Goal: Find specific page/section: Find specific page/section

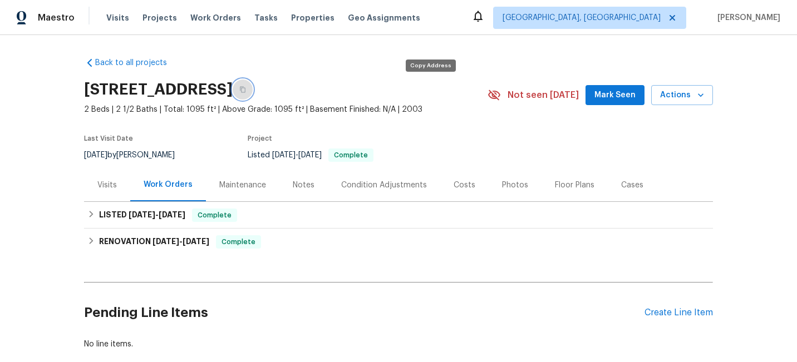
click at [245, 92] on icon "button" at bounding box center [243, 90] width 6 height 6
click at [293, 185] on div "Notes" at bounding box center [304, 185] width 22 height 11
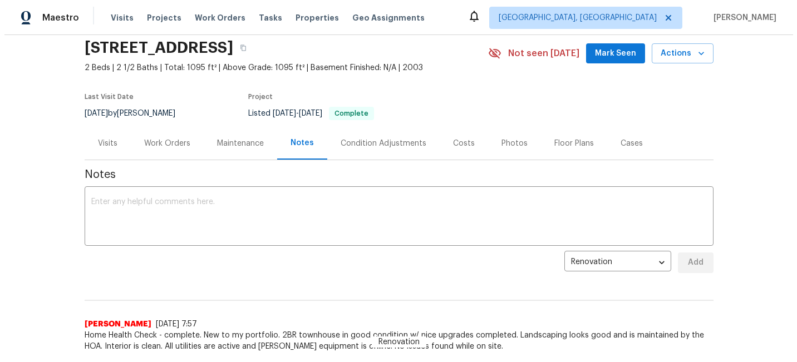
scroll to position [27, 0]
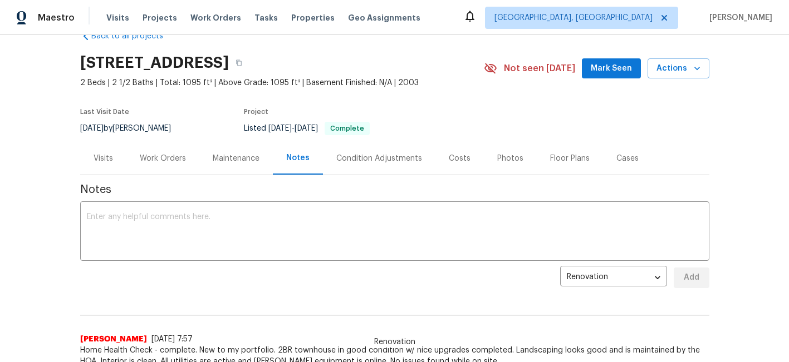
click at [236, 163] on div "Maintenance" at bounding box center [236, 158] width 47 height 11
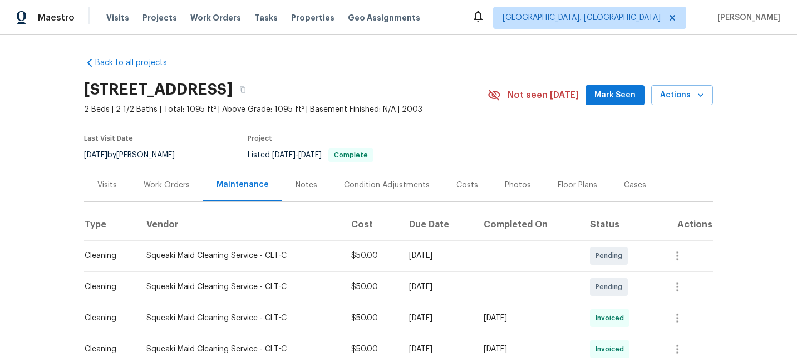
click at [299, 183] on div "Notes" at bounding box center [307, 185] width 22 height 11
